Goal: Find contact information

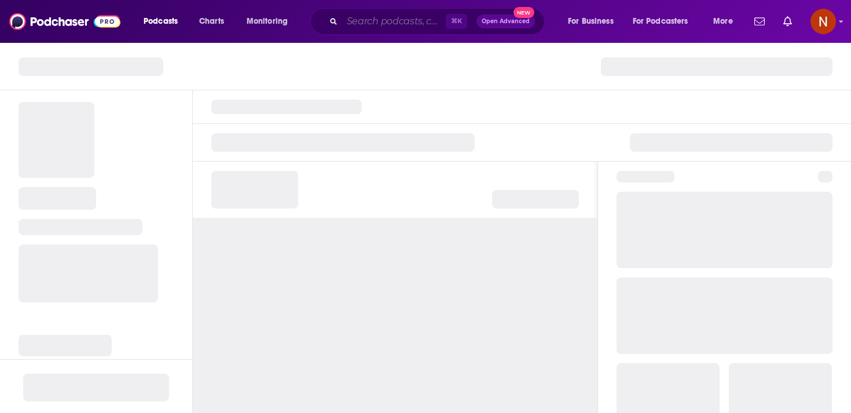
click at [416, 23] on input "Search podcasts, credits, & more..." at bounding box center [394, 21] width 104 height 19
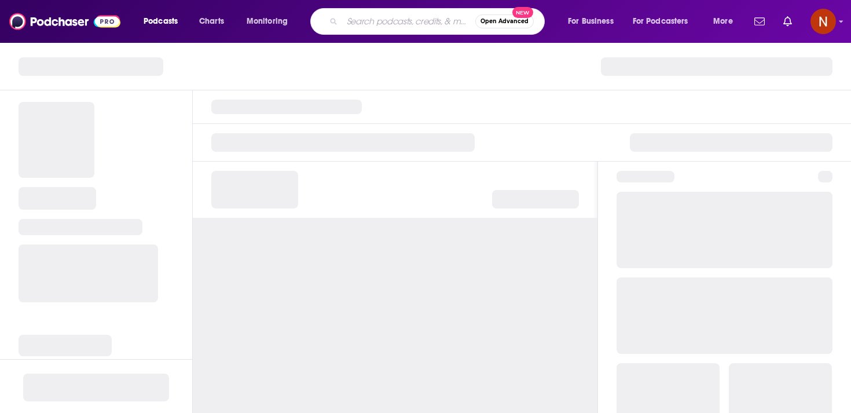
paste input "عقل غير هادئ"
type input "عقل غير هادئ"
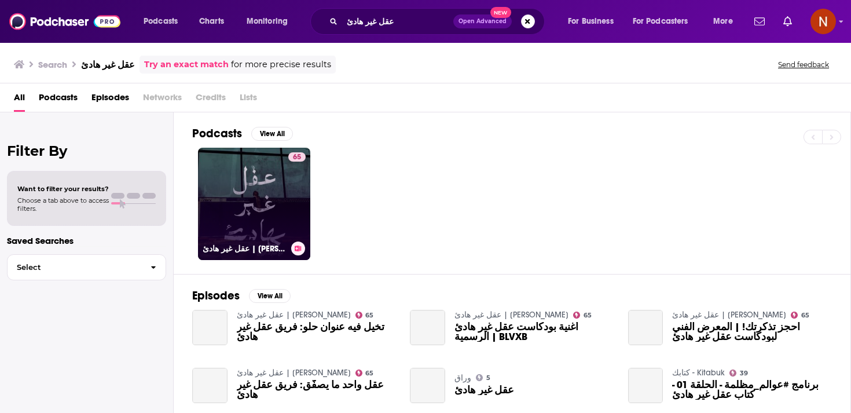
click at [283, 203] on link "65 عقل غير هادئ | [PERSON_NAME]" at bounding box center [254, 204] width 112 height 112
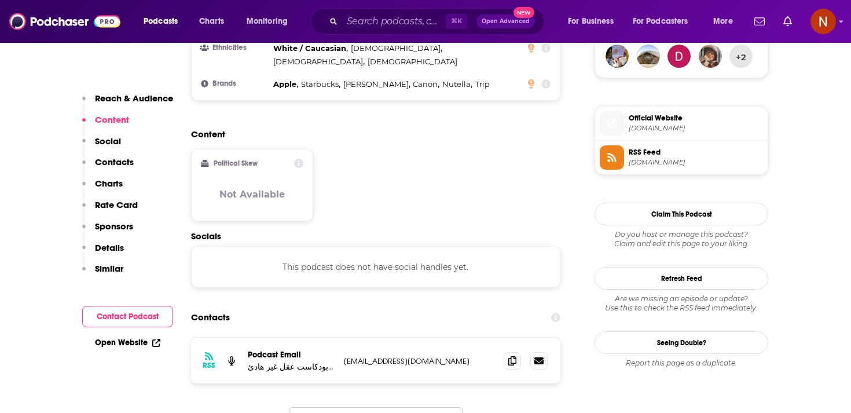
scroll to position [906, 0]
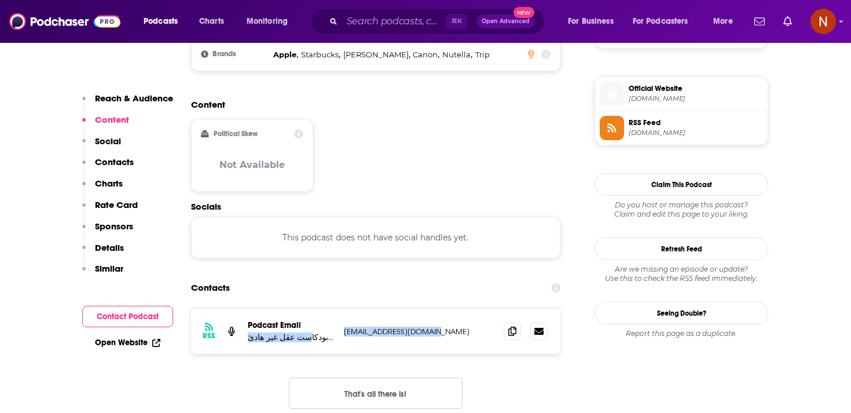
drag, startPoint x: 339, startPoint y: 312, endPoint x: 457, endPoint y: 307, distance: 118.2
click at [457, 309] on div "RSS Podcast Email بودكاست عقل غير هادئ | [PERSON_NAME] [EMAIL_ADDRESS][DOMAIN_N…" at bounding box center [376, 331] width 370 height 45
click at [457, 327] on p "[EMAIL_ADDRESS][DOMAIN_NAME]" at bounding box center [419, 332] width 151 height 10
drag, startPoint x: 457, startPoint y: 307, endPoint x: 339, endPoint y: 305, distance: 117.6
click at [339, 309] on div "RSS Podcast Email بودكاست عقل غير هادئ | [PERSON_NAME] [EMAIL_ADDRESS][DOMAIN_N…" at bounding box center [376, 331] width 370 height 45
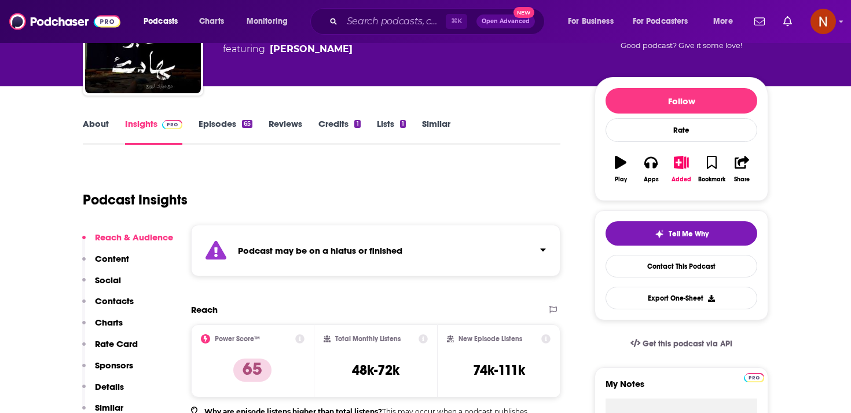
scroll to position [21, 0]
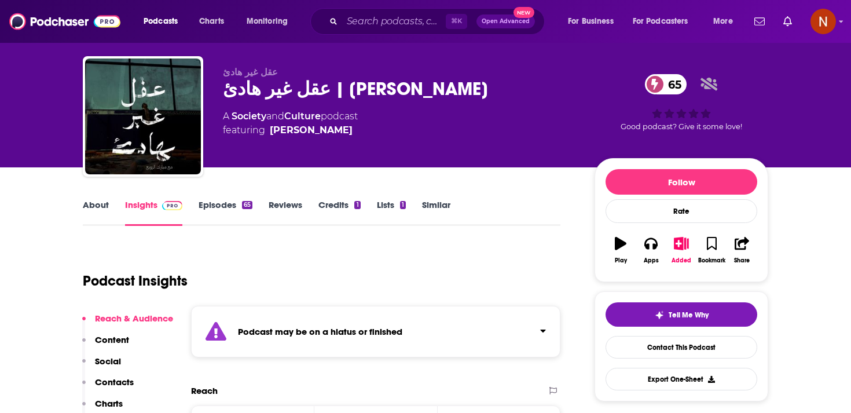
click at [341, 315] on div "Podcast may be on a hiatus or finished" at bounding box center [376, 332] width 370 height 52
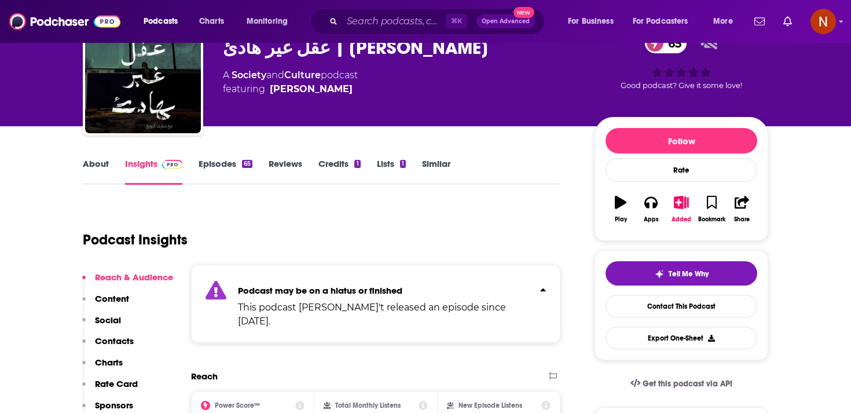
scroll to position [64, 0]
